Goal: Task Accomplishment & Management: Manage account settings

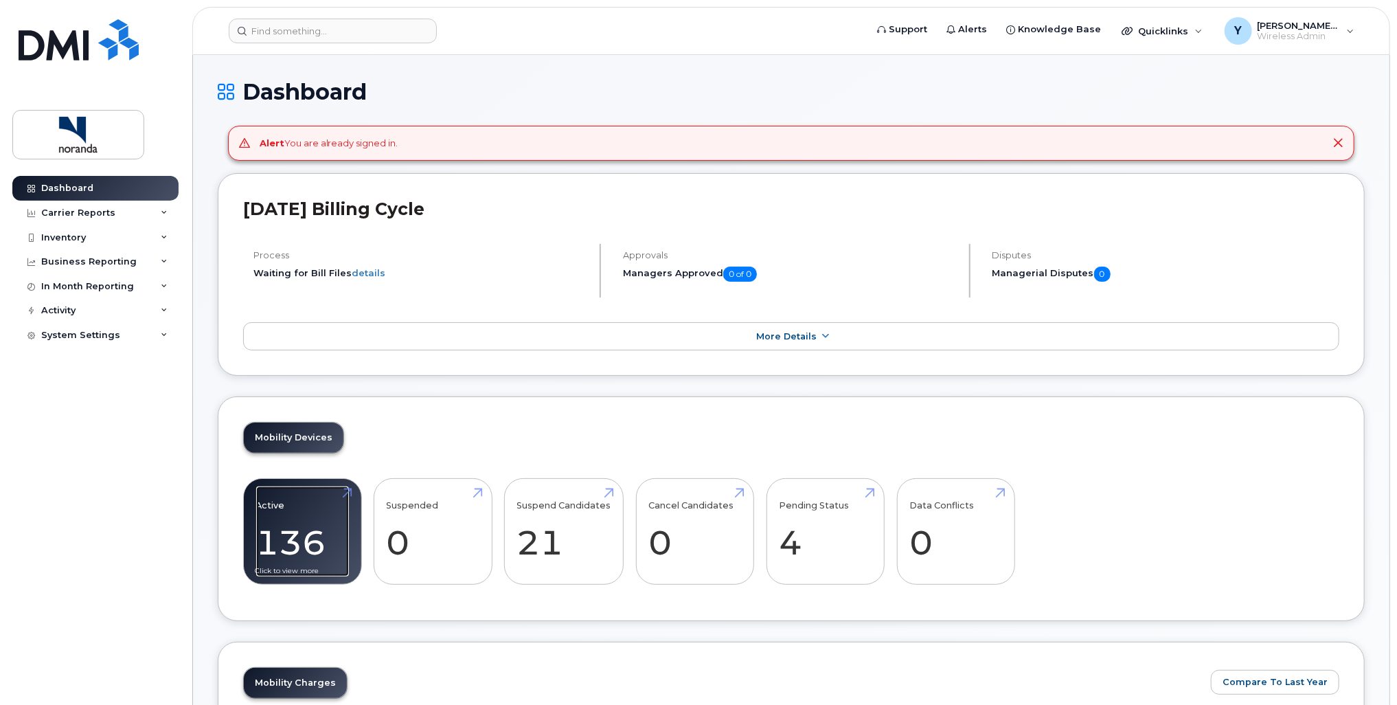
click at [297, 512] on link "Active 136 86%" at bounding box center [302, 531] width 93 height 91
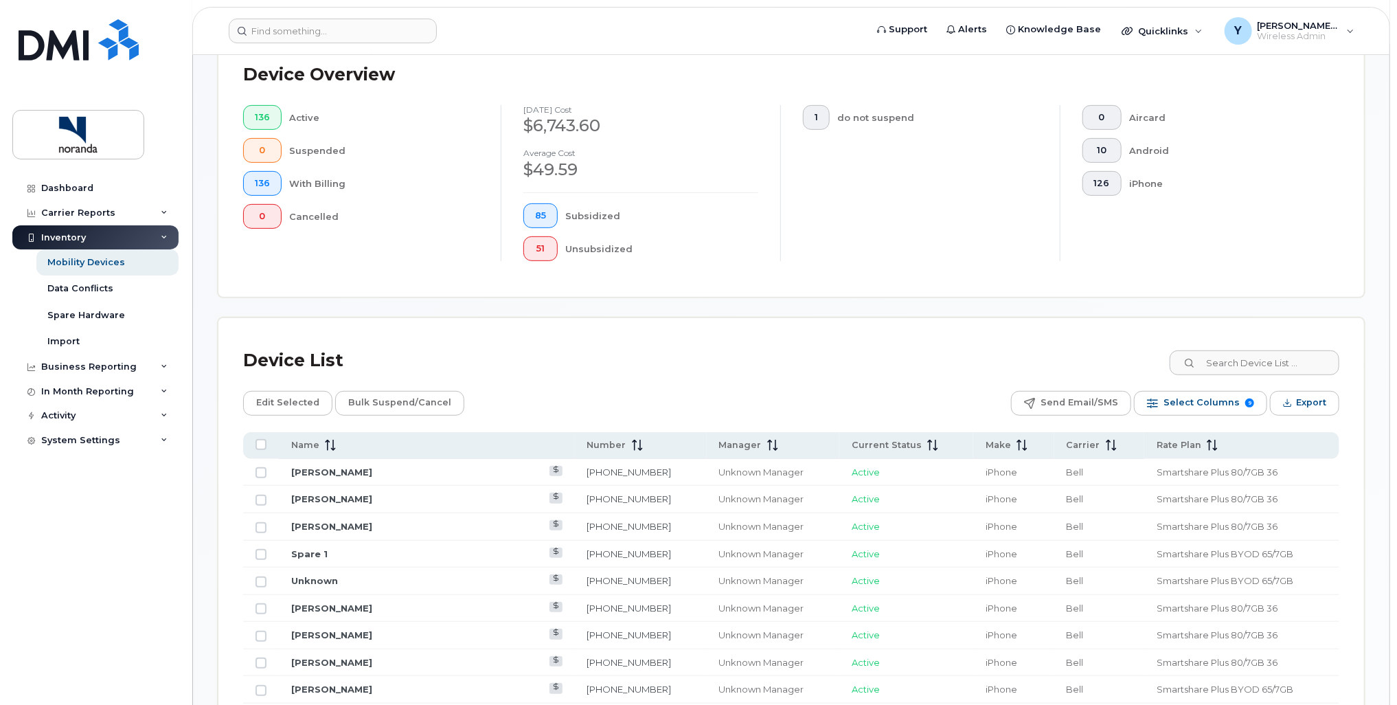
scroll to position [364, 0]
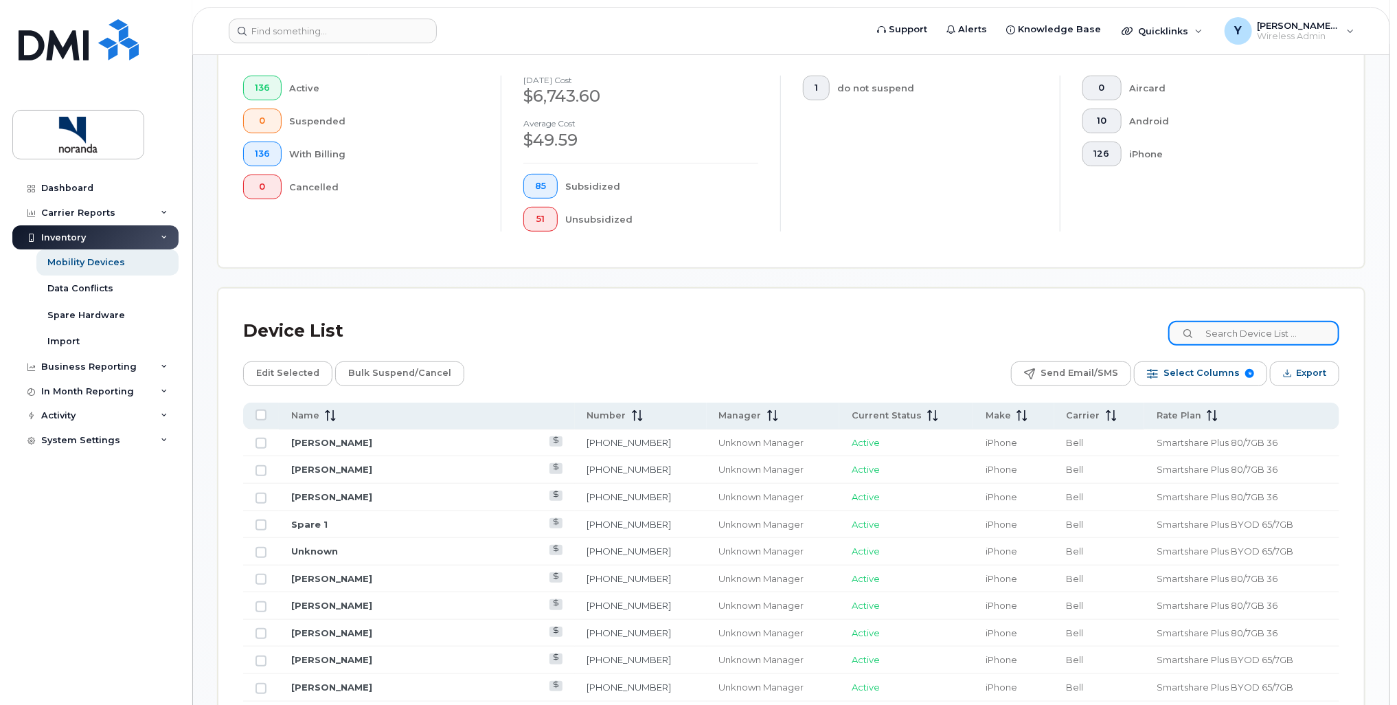
click at [1264, 334] on input at bounding box center [1253, 333] width 171 height 25
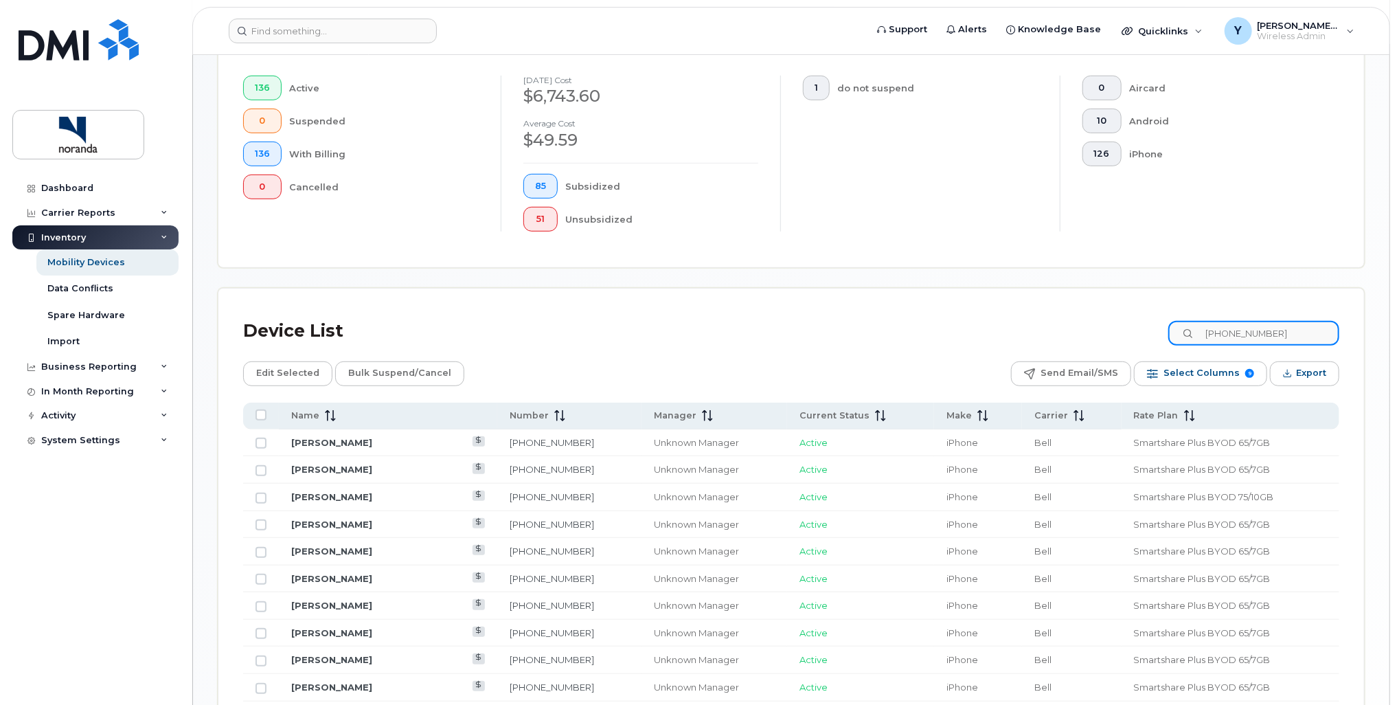
type input "579-353-3092"
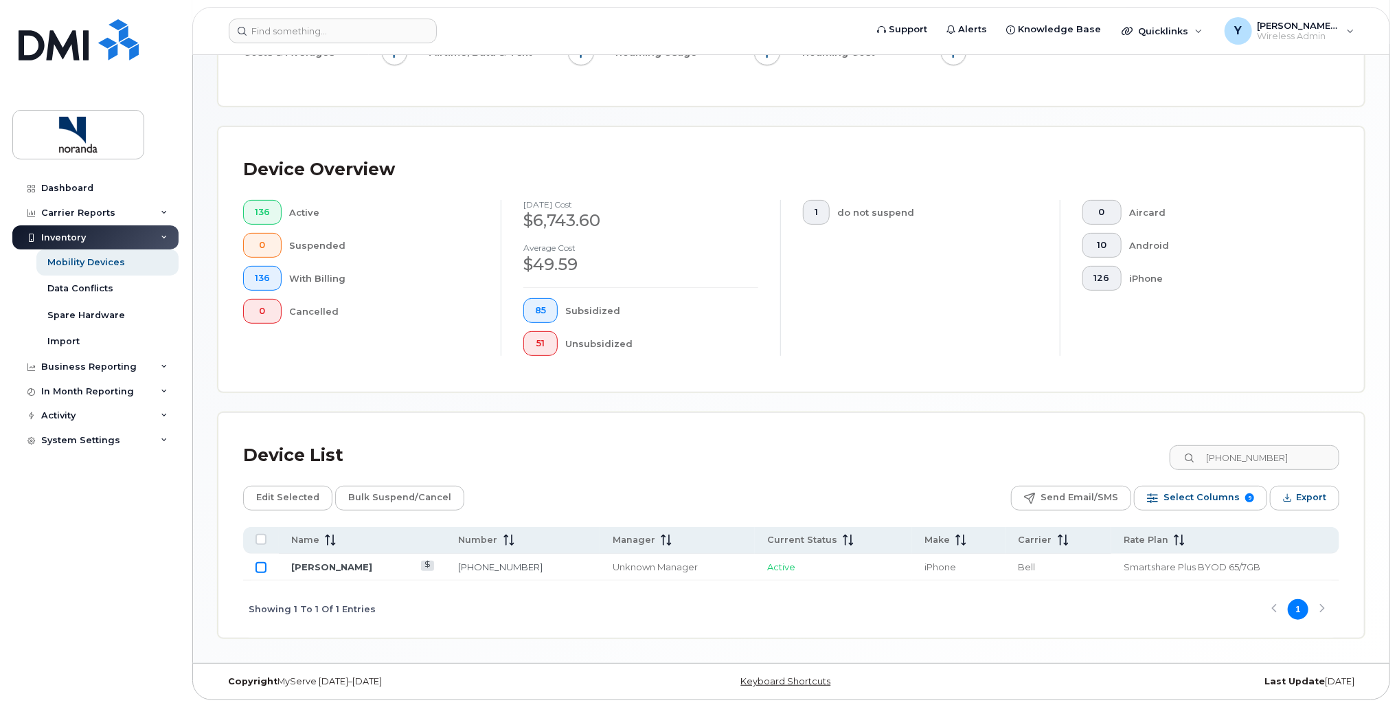
click at [257, 567] on input "Row Unselected" at bounding box center [261, 567] width 11 height 11
checkbox input "true"
click at [277, 501] on span "Edit Selected" at bounding box center [287, 497] width 63 height 21
click at [354, 565] on link "[PERSON_NAME]" at bounding box center [331, 566] width 81 height 11
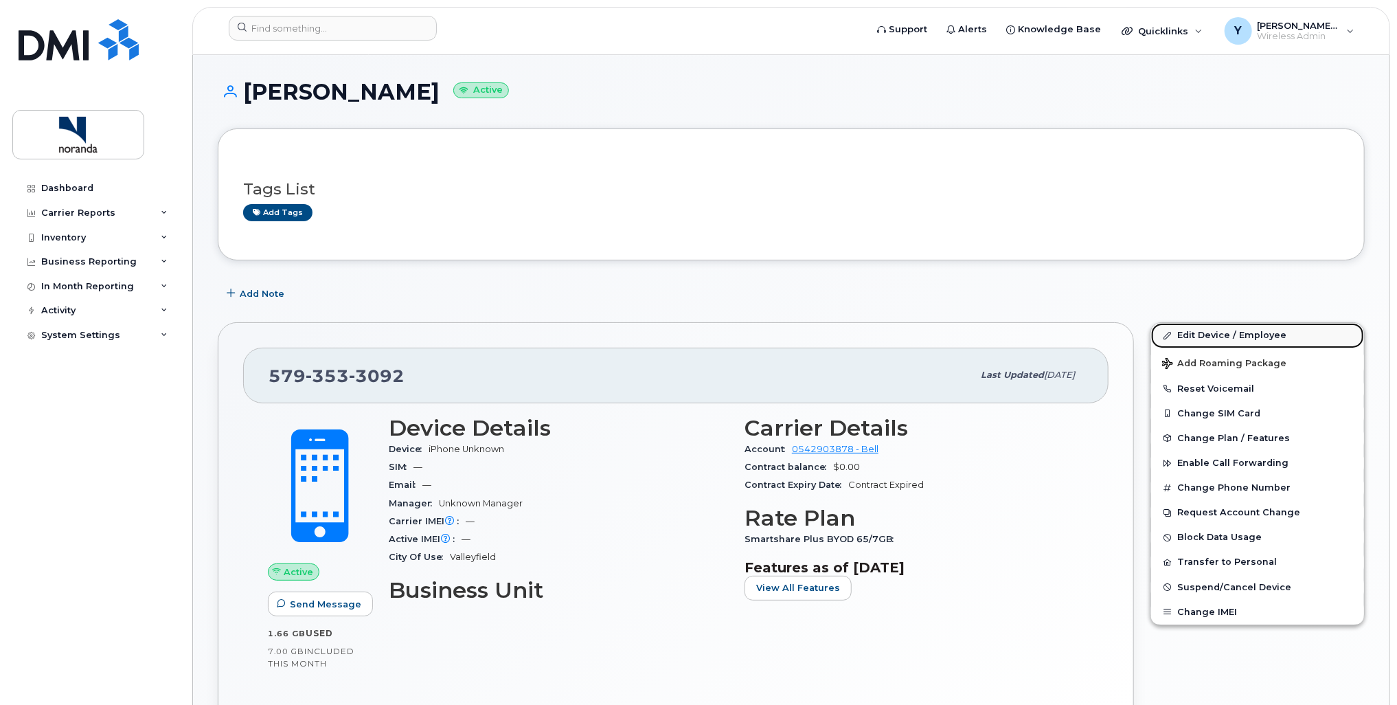
click at [1236, 335] on link "Edit Device / Employee" at bounding box center [1257, 335] width 213 height 25
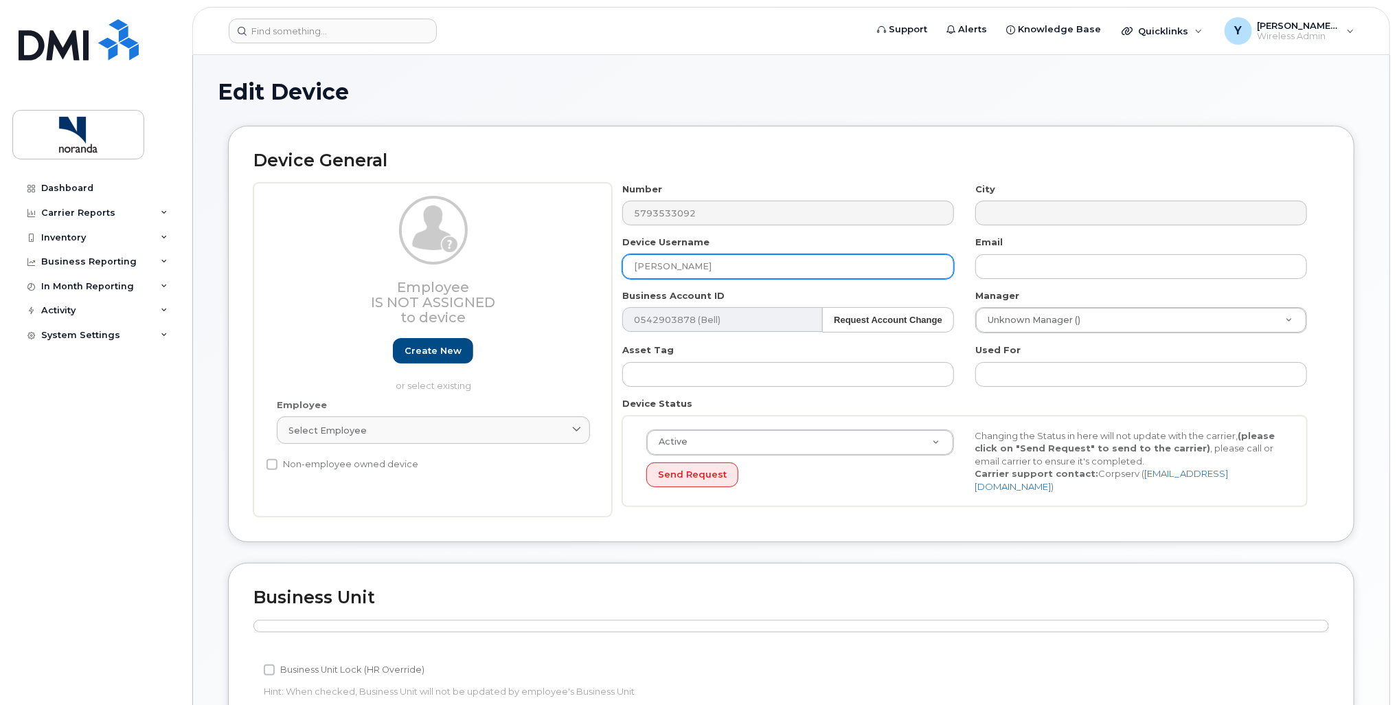
drag, startPoint x: 744, startPoint y: 273, endPoint x: 588, endPoint y: 273, distance: 155.9
click at [588, 273] on div "Employee Is not assigned to device Create new or select existing Employee Selec…" at bounding box center [791, 350] width 1076 height 335
click at [704, 257] on input "[PERSON_NAME]" at bounding box center [788, 266] width 332 height 25
drag, startPoint x: 717, startPoint y: 262, endPoint x: 501, endPoint y: 267, distance: 215.7
click at [502, 265] on div "Employee Is not assigned to device Create new or select existing Employee Selec…" at bounding box center [791, 350] width 1076 height 335
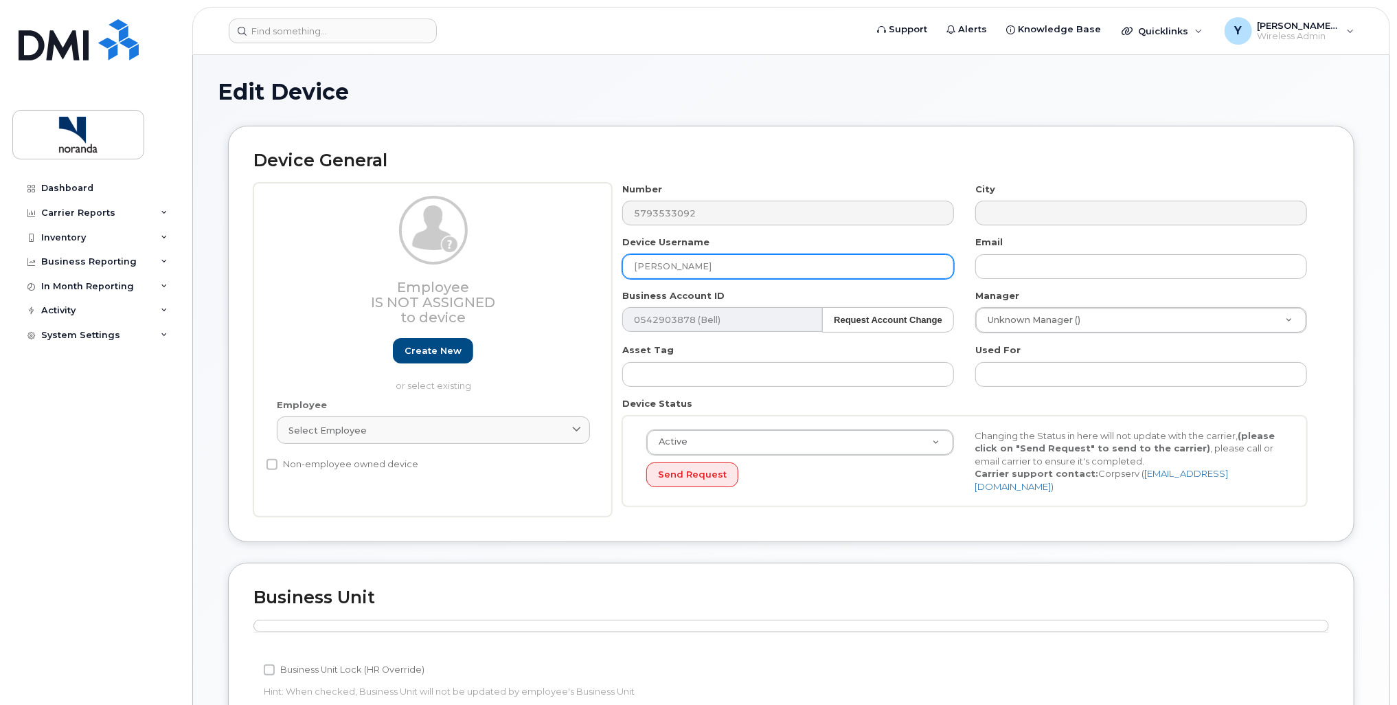
paste input "[PERSON_NAME]"
type input "[PERSON_NAME]"
click at [775, 481] on div "Send Request" at bounding box center [800, 474] width 308 height 25
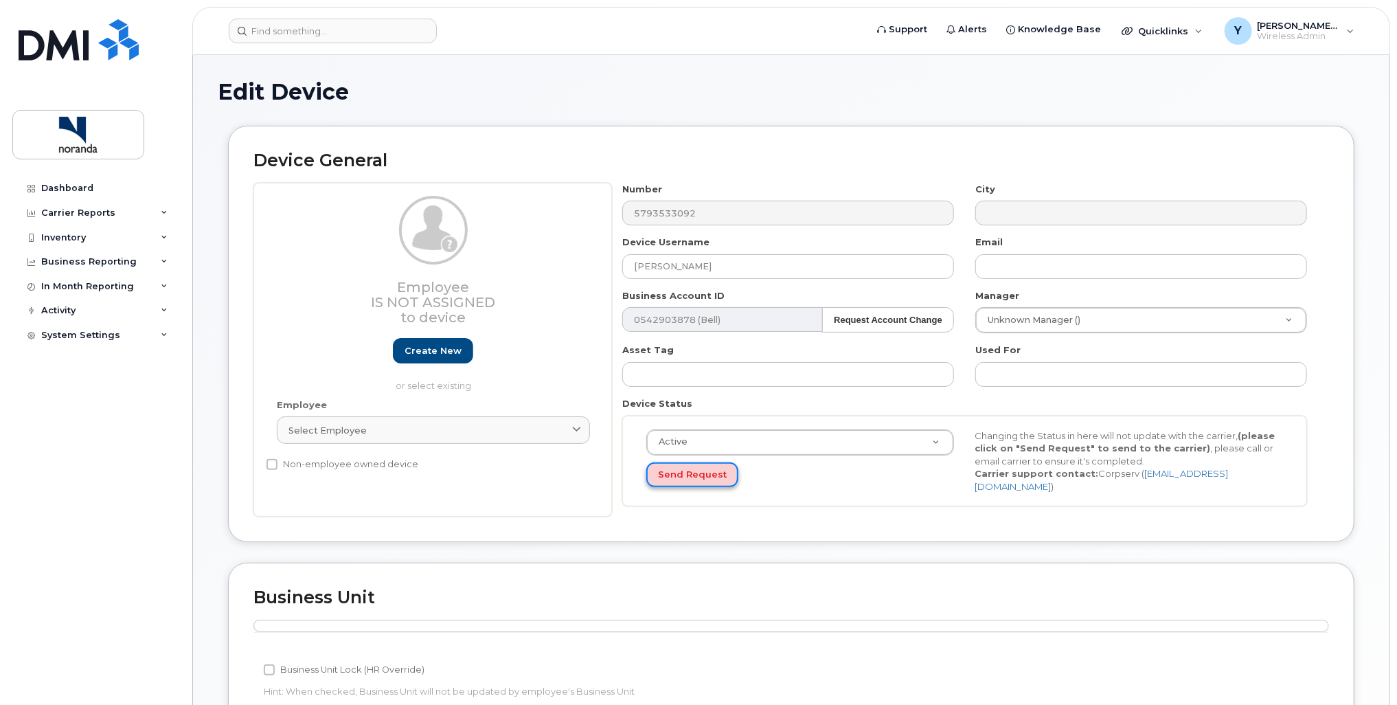
click at [701, 471] on button "Send Request" at bounding box center [692, 474] width 92 height 25
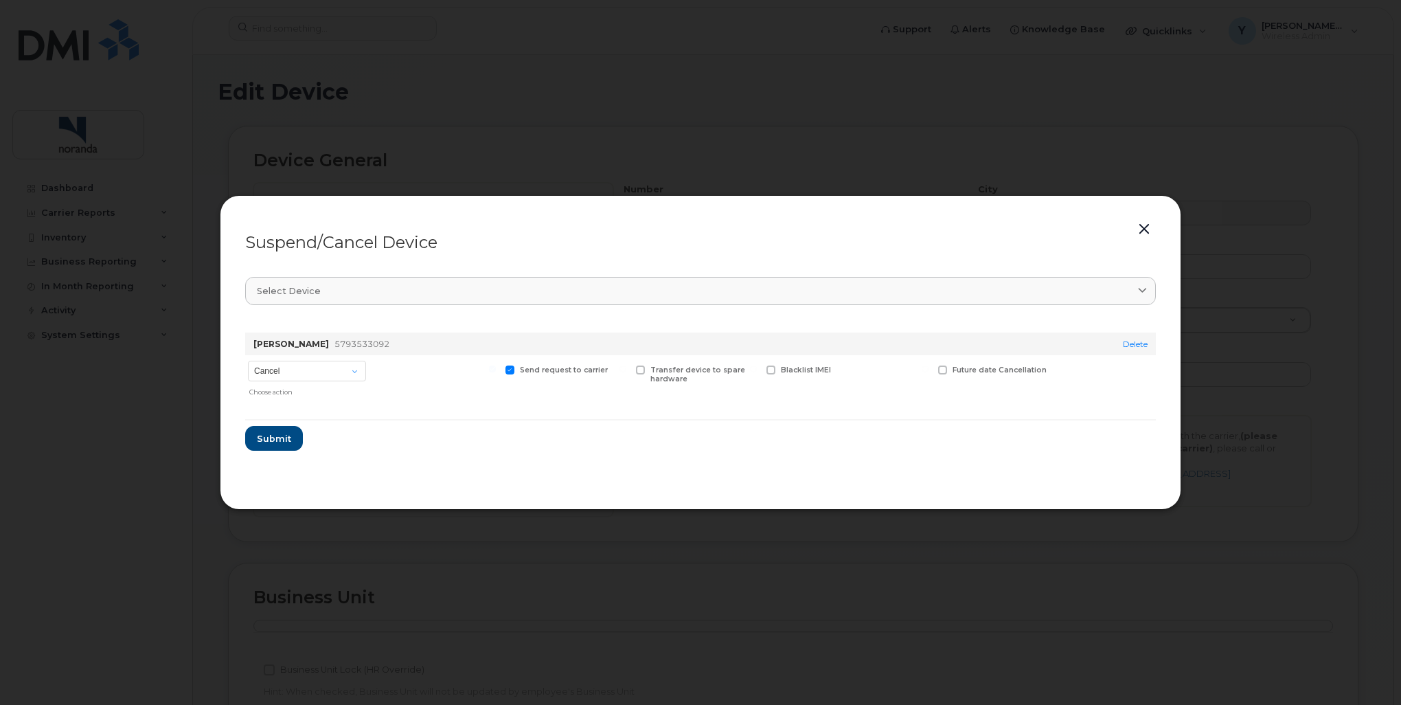
click at [1150, 227] on button "button" at bounding box center [1144, 229] width 21 height 19
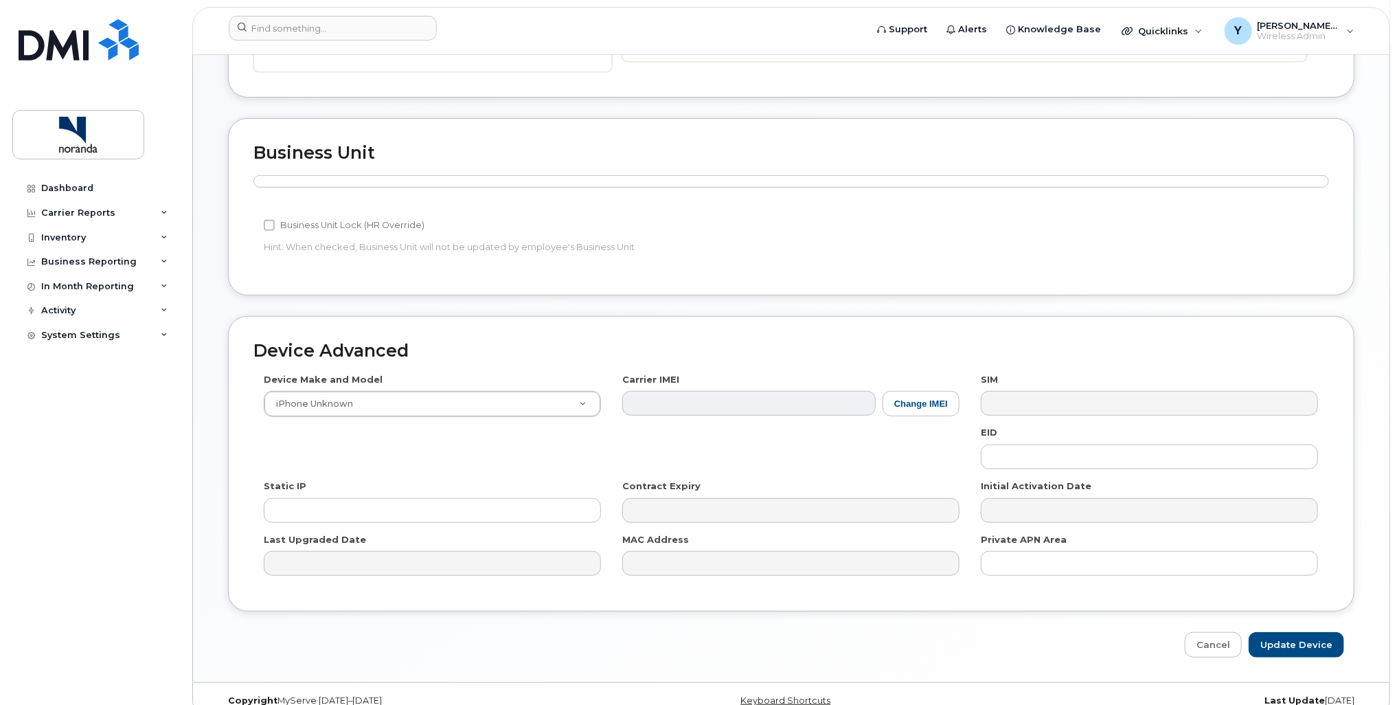
scroll to position [457, 0]
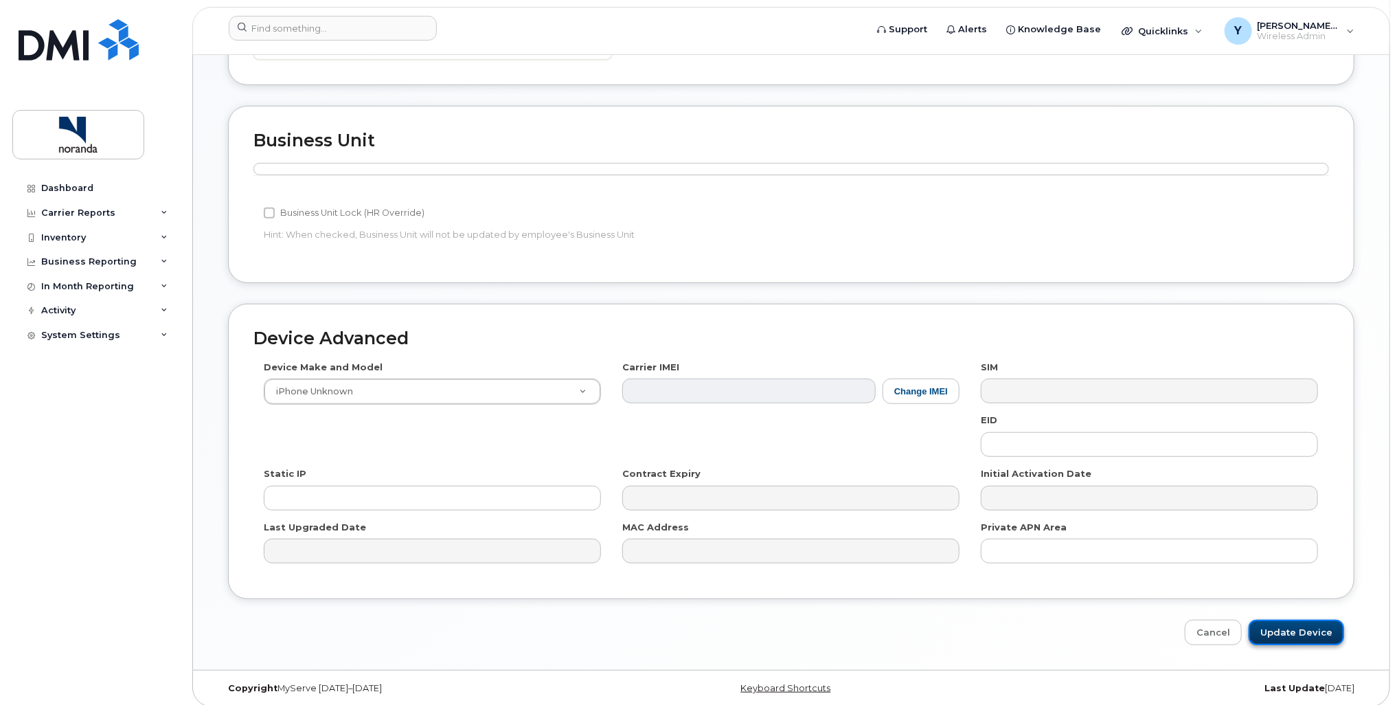
click at [1294, 625] on input "Update Device" at bounding box center [1296, 632] width 95 height 25
type input "Saving..."
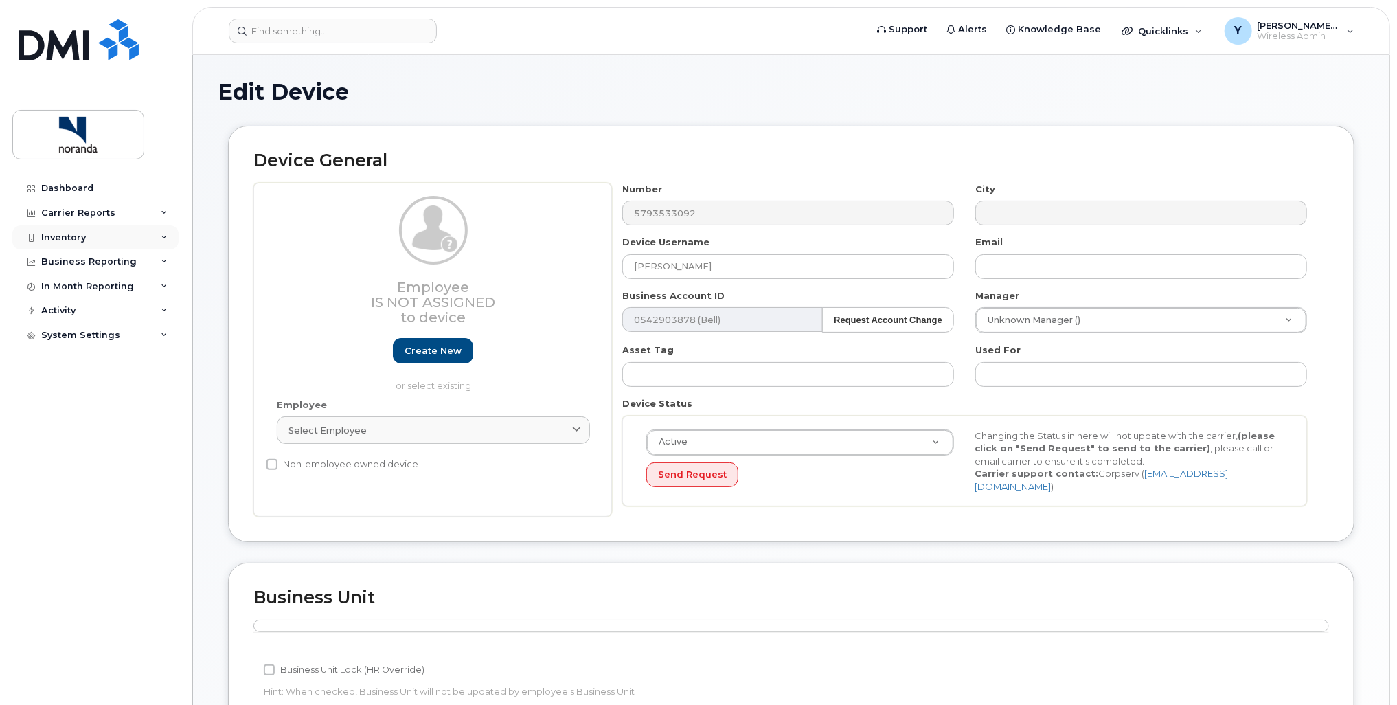
click at [69, 237] on div "Inventory" at bounding box center [63, 237] width 45 height 11
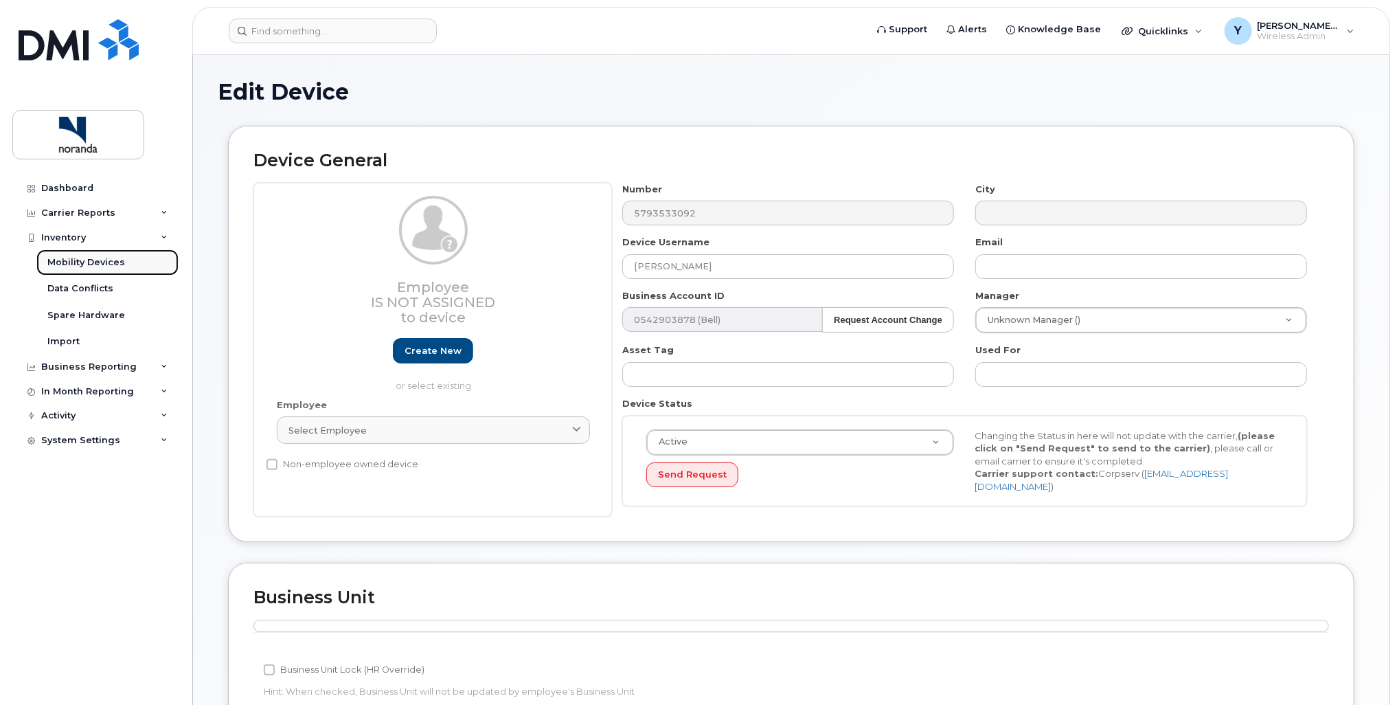
click at [84, 258] on div "Mobility Devices" at bounding box center [86, 262] width 78 height 12
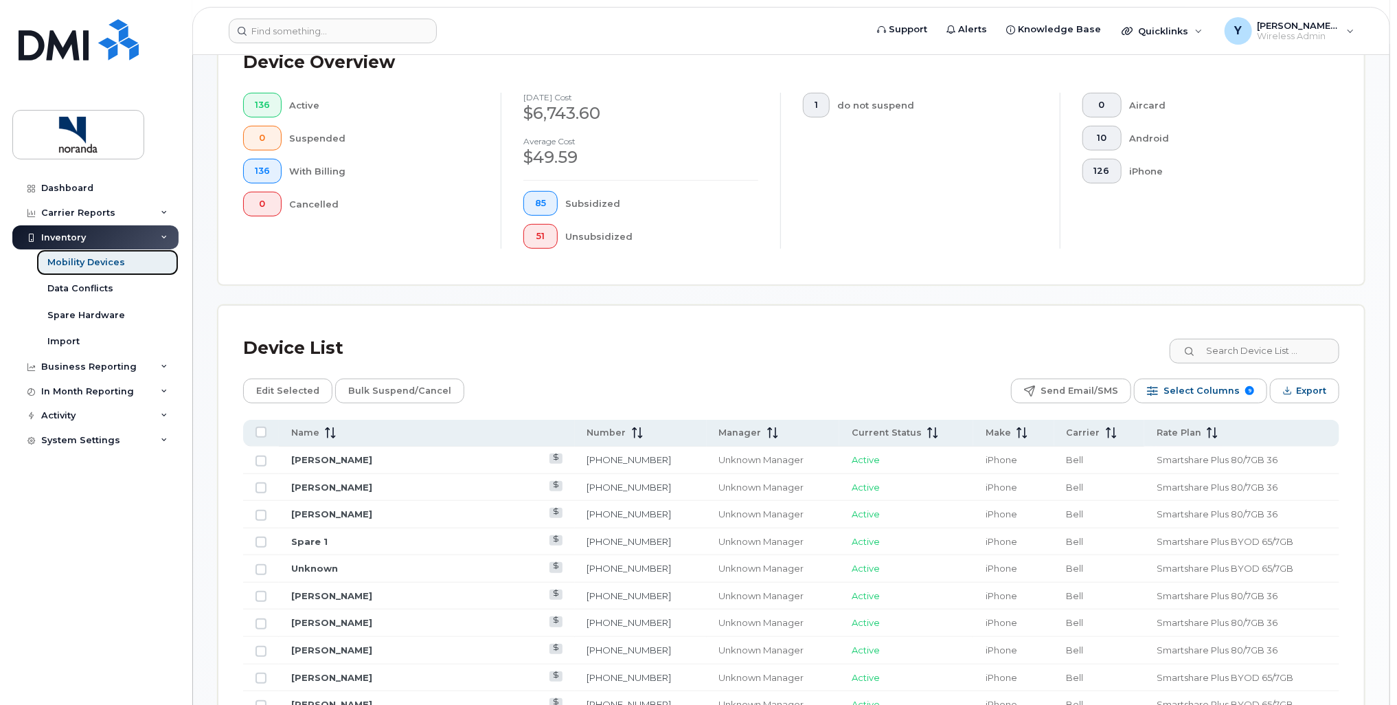
scroll to position [244, 0]
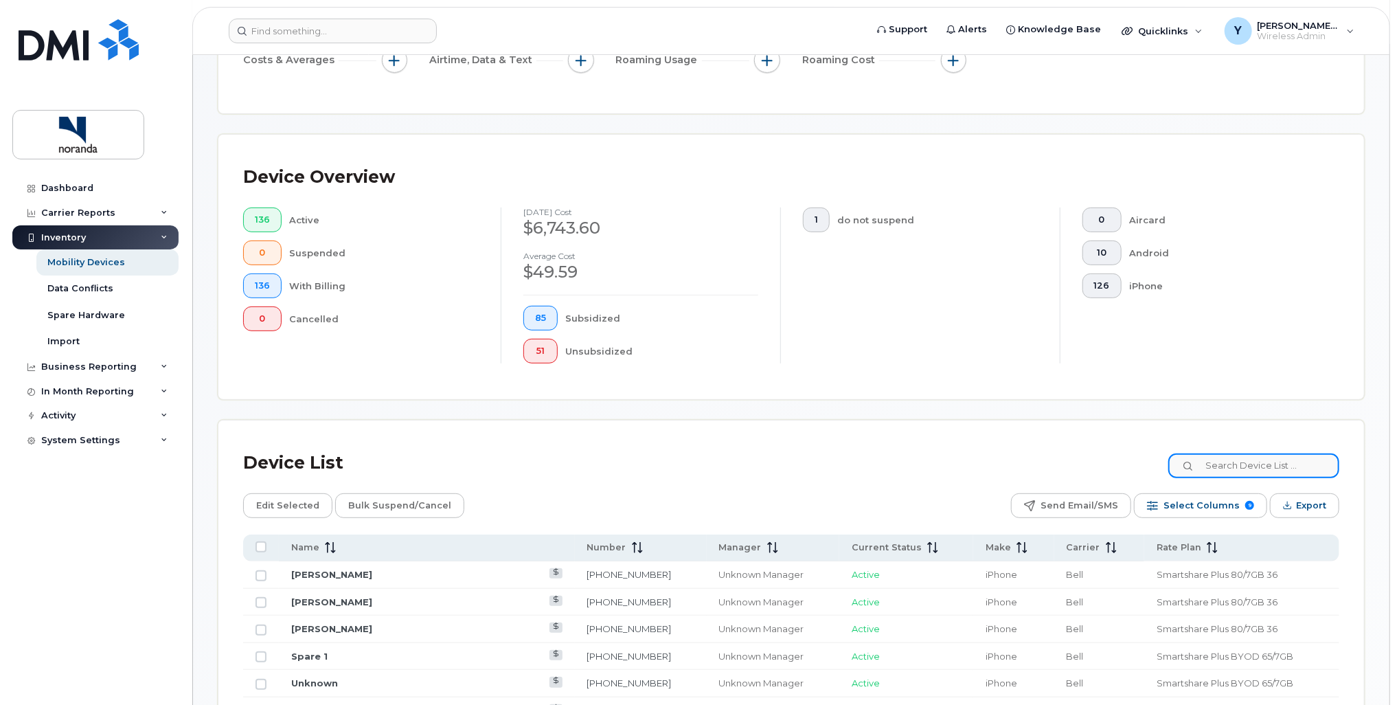
click at [1221, 466] on input at bounding box center [1253, 465] width 171 height 25
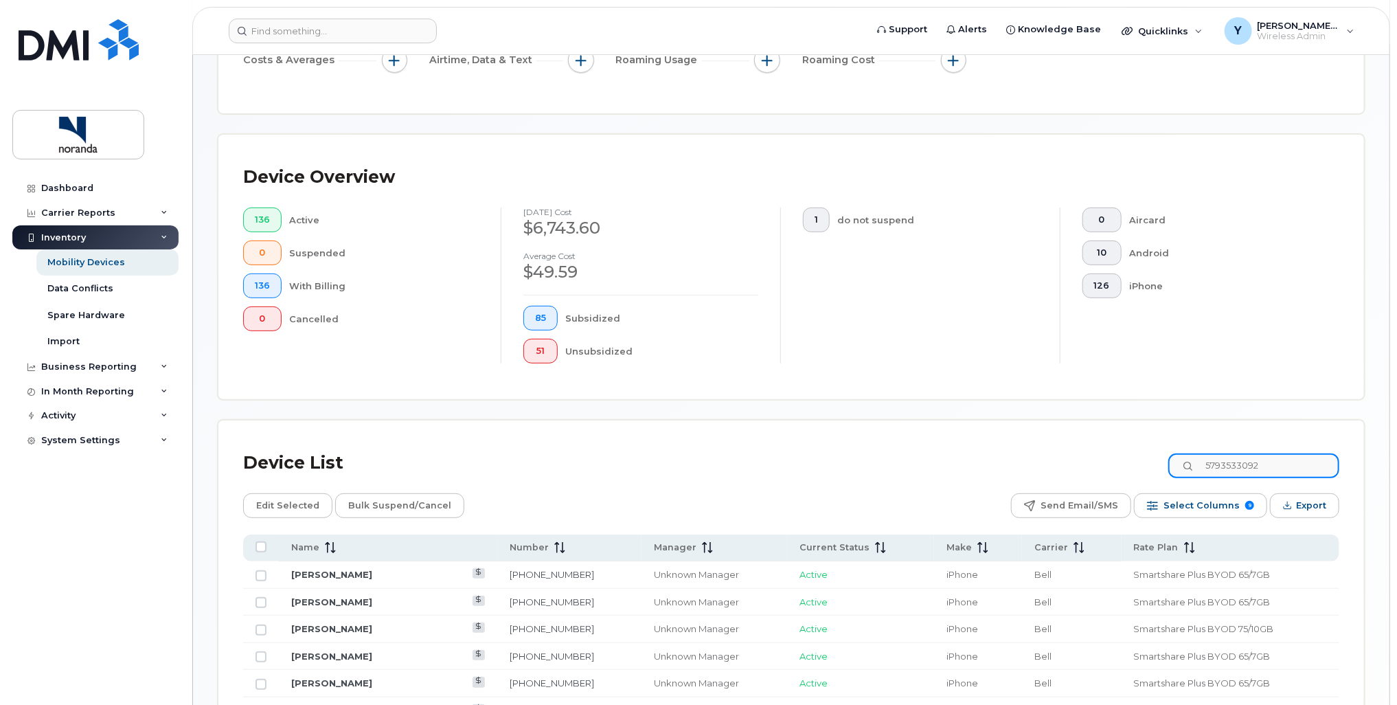
type input "5793533092"
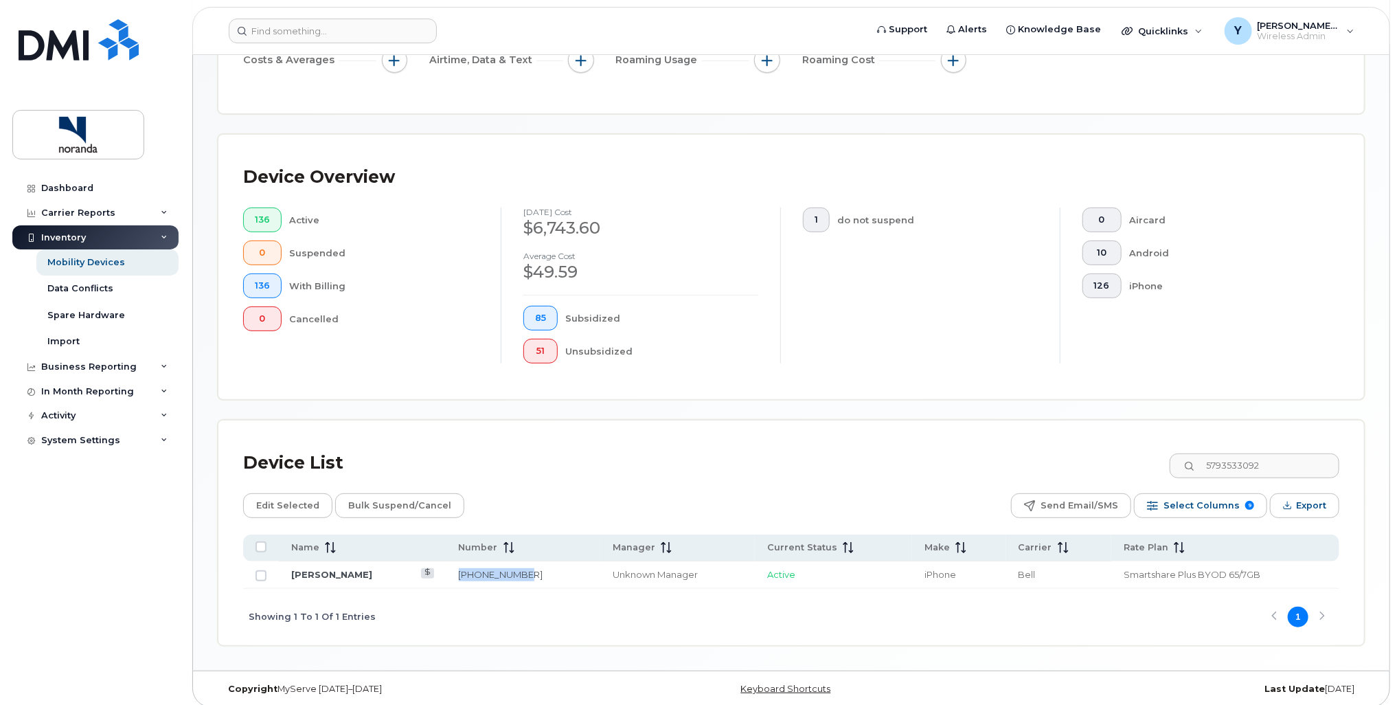
drag, startPoint x: 573, startPoint y: 573, endPoint x: 519, endPoint y: 575, distance: 53.6
click at [519, 575] on td "579-353-3092" at bounding box center [524, 574] width 154 height 27
drag, startPoint x: 519, startPoint y: 575, endPoint x: 528, endPoint y: 576, distance: 8.3
copy link "579-353-3092"
click at [364, 573] on link "[PERSON_NAME]" at bounding box center [331, 574] width 81 height 11
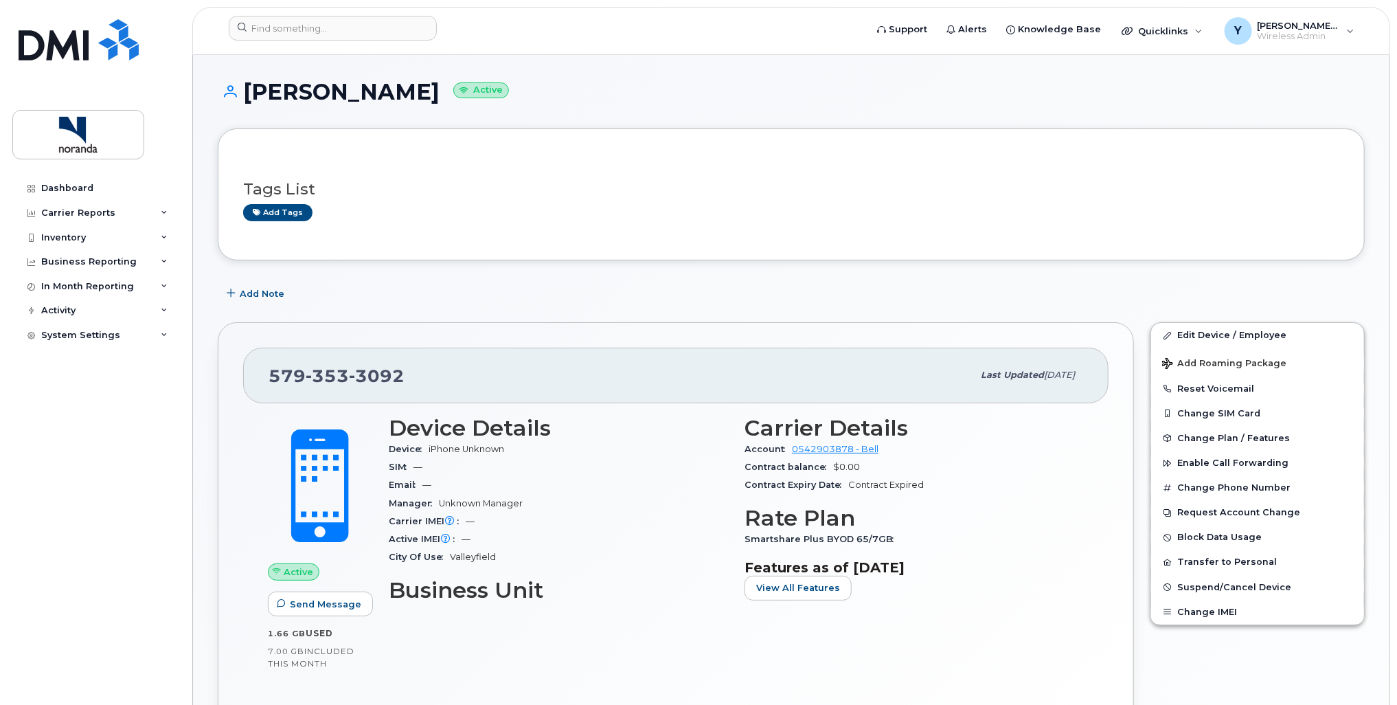
click at [1393, 142] on body "Support Alerts Knowledge Base Quicklinks Suspend / Cancel Device Change SIM Car…" at bounding box center [698, 666] width 1397 height 1333
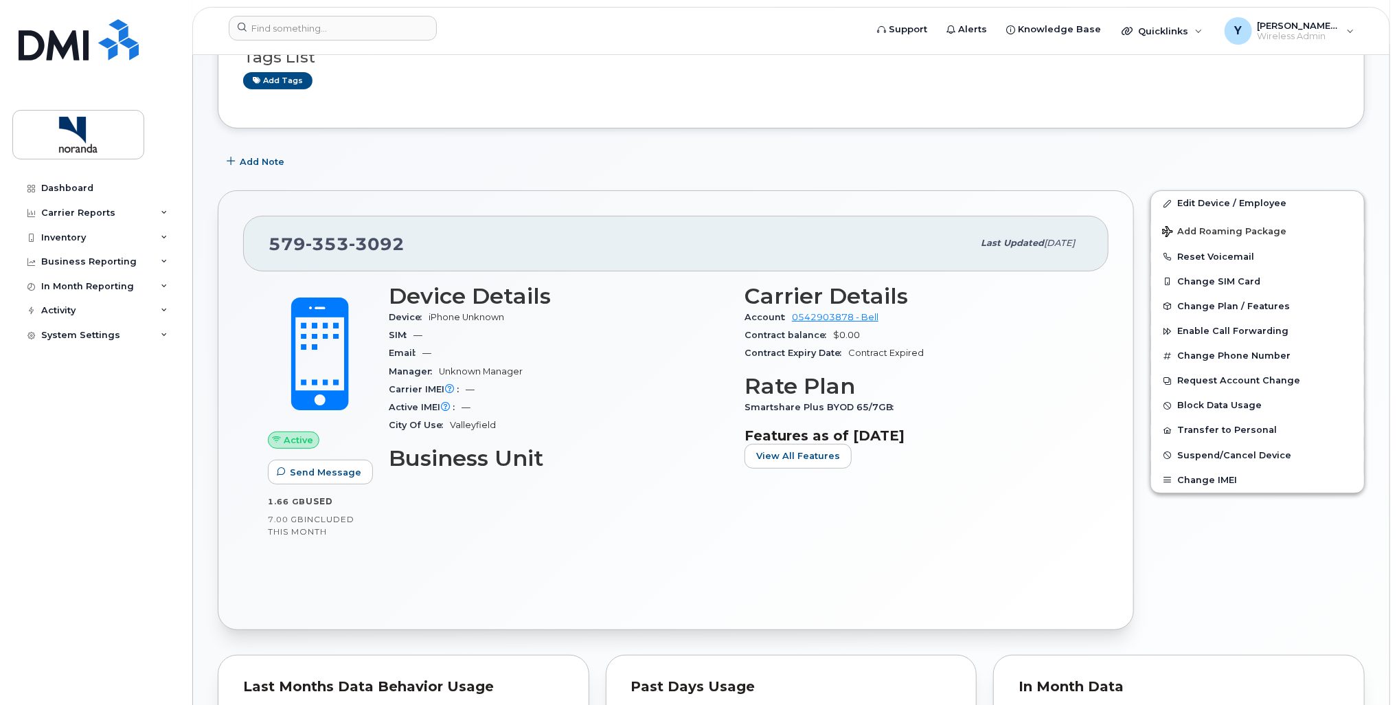
scroll to position [127, 0]
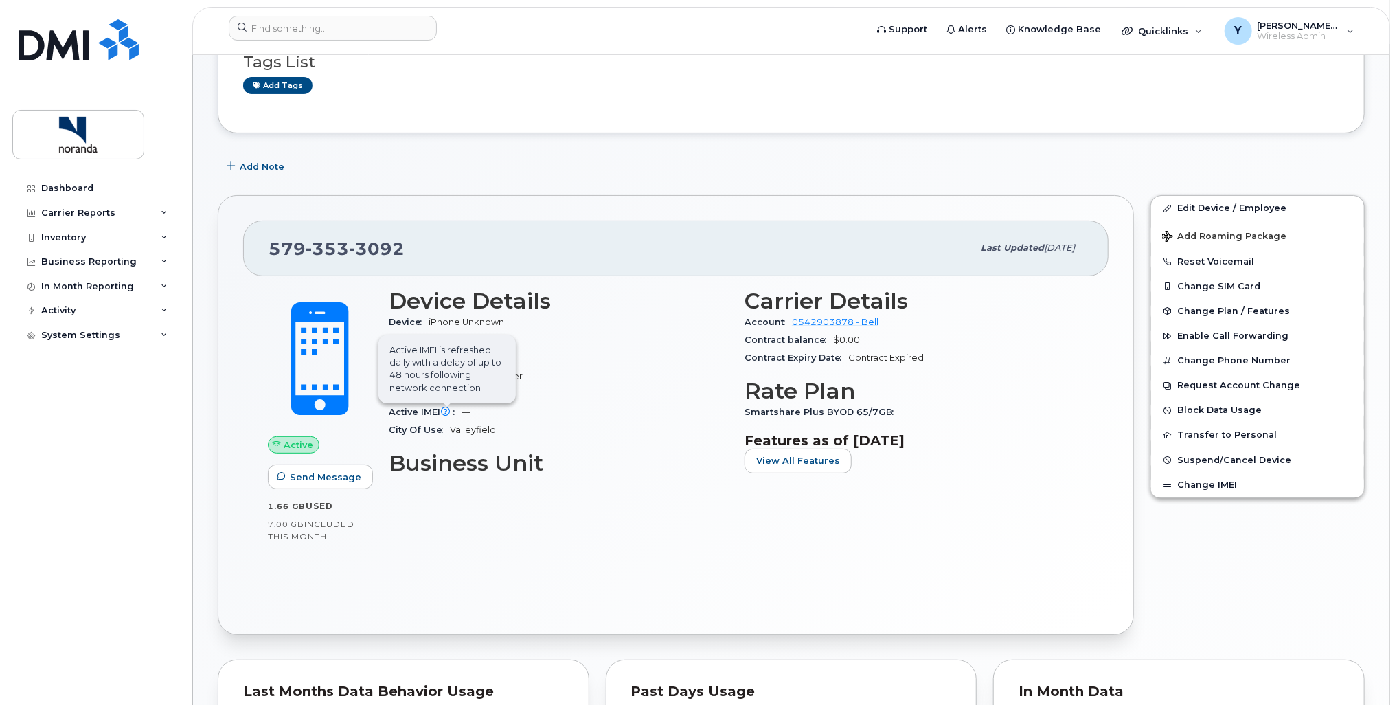
click at [448, 409] on icon at bounding box center [446, 411] width 9 height 9
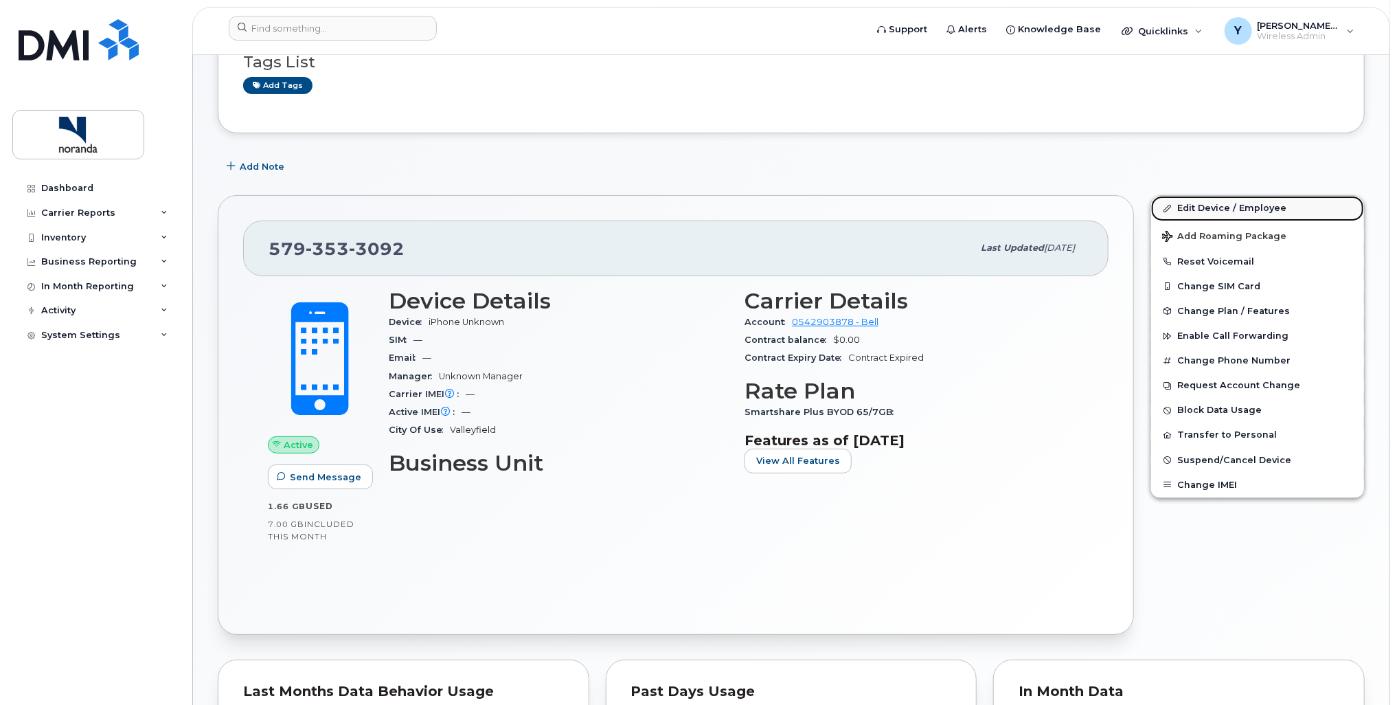
click at [1258, 207] on link "Edit Device / Employee" at bounding box center [1257, 208] width 213 height 25
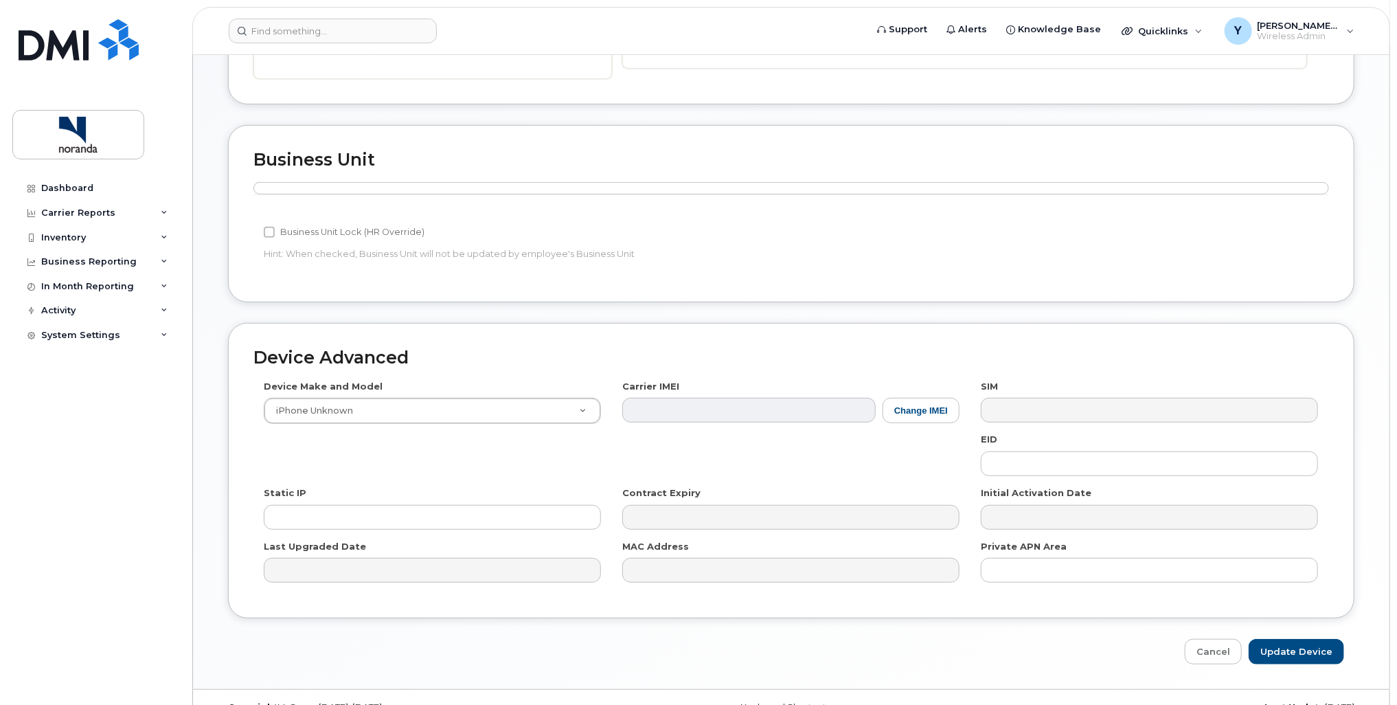
scroll to position [457, 0]
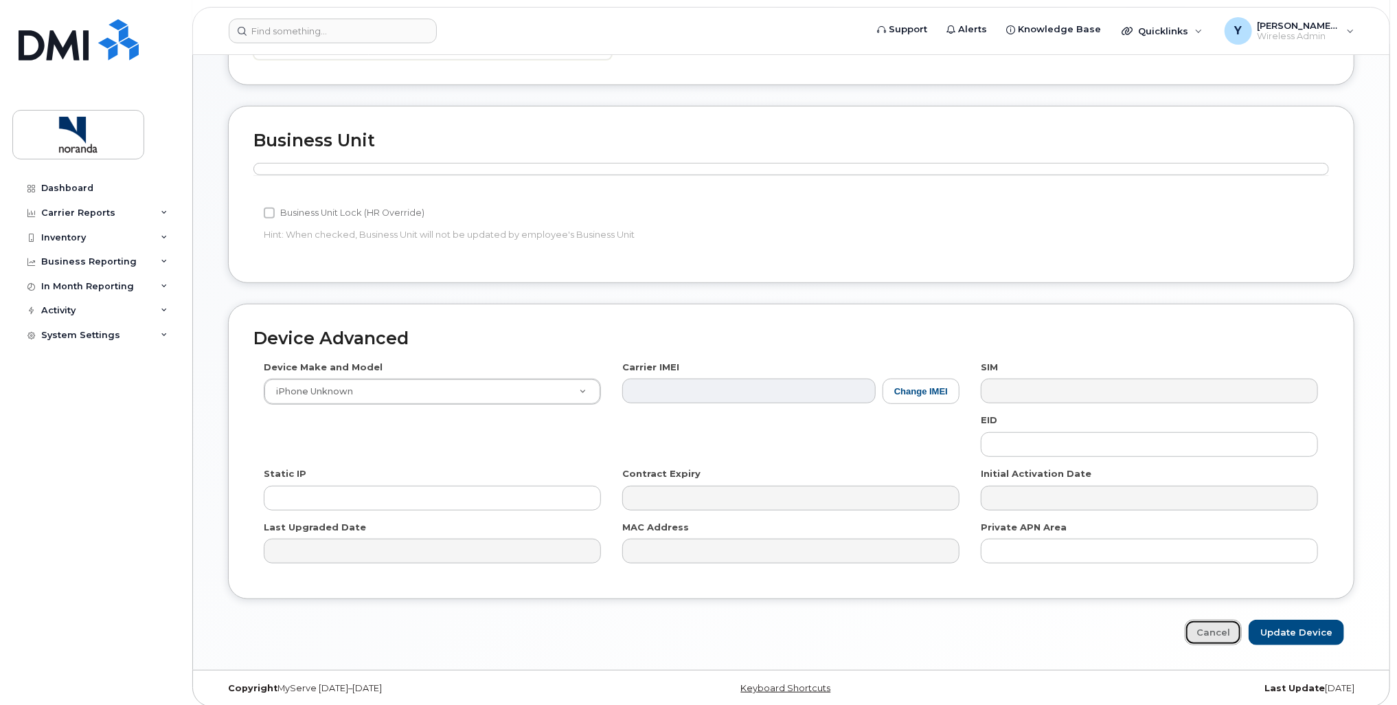
click at [1204, 628] on link "Cancel" at bounding box center [1213, 632] width 57 height 25
